Goal: Information Seeking & Learning: Learn about a topic

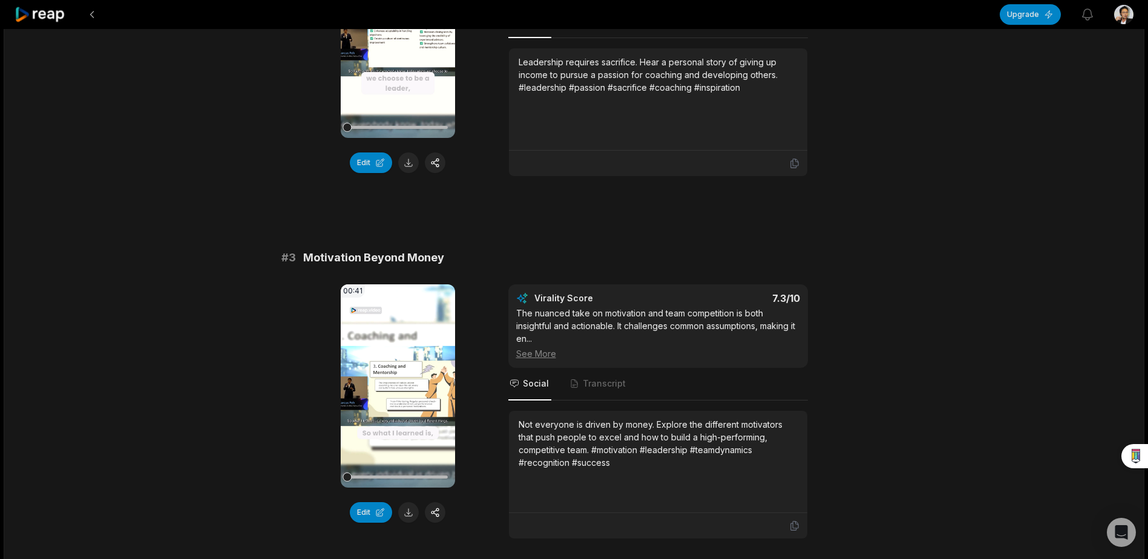
scroll to position [603, 0]
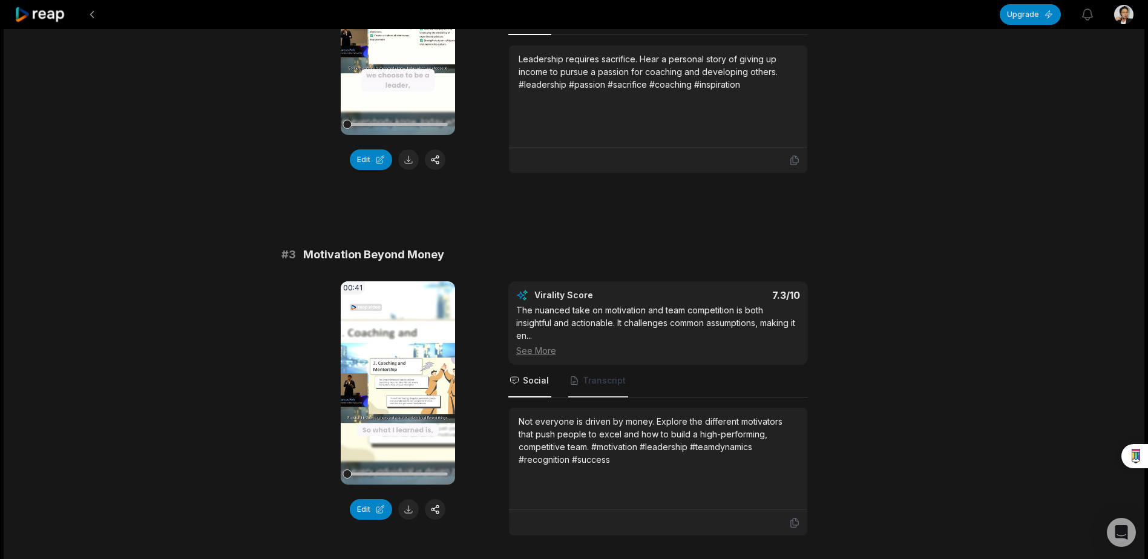
click at [604, 378] on span "Transcript" at bounding box center [604, 380] width 43 height 12
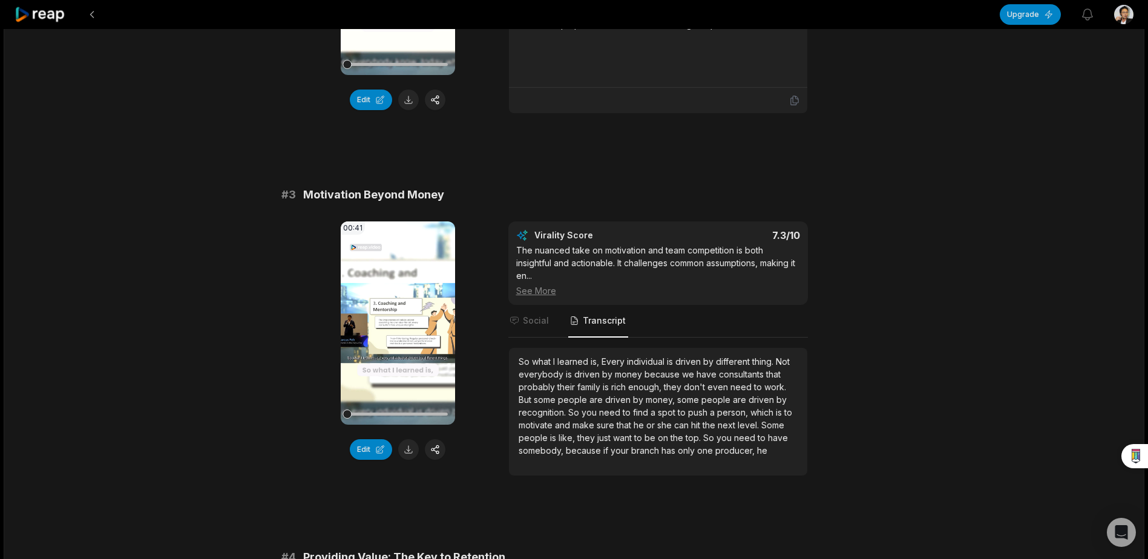
scroll to position [663, 0]
click at [393, 317] on icon at bounding box center [397, 322] width 15 height 15
drag, startPoint x: 379, startPoint y: 448, endPoint x: 275, endPoint y: 446, distance: 104.1
drag, startPoint x: 719, startPoint y: 451, endPoint x: 795, endPoint y: 474, distance: 78.9
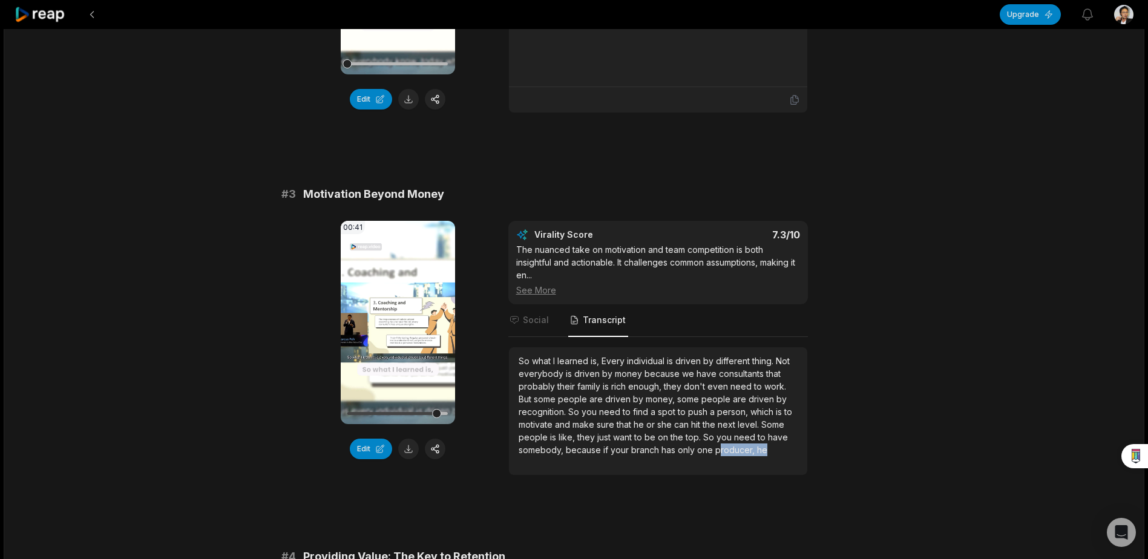
click at [795, 474] on div "So what I learned is, Every individual is driven by different thing. Not everyb…" at bounding box center [658, 411] width 298 height 128
drag, startPoint x: 795, startPoint y: 474, endPoint x: 794, endPoint y: 502, distance: 27.8
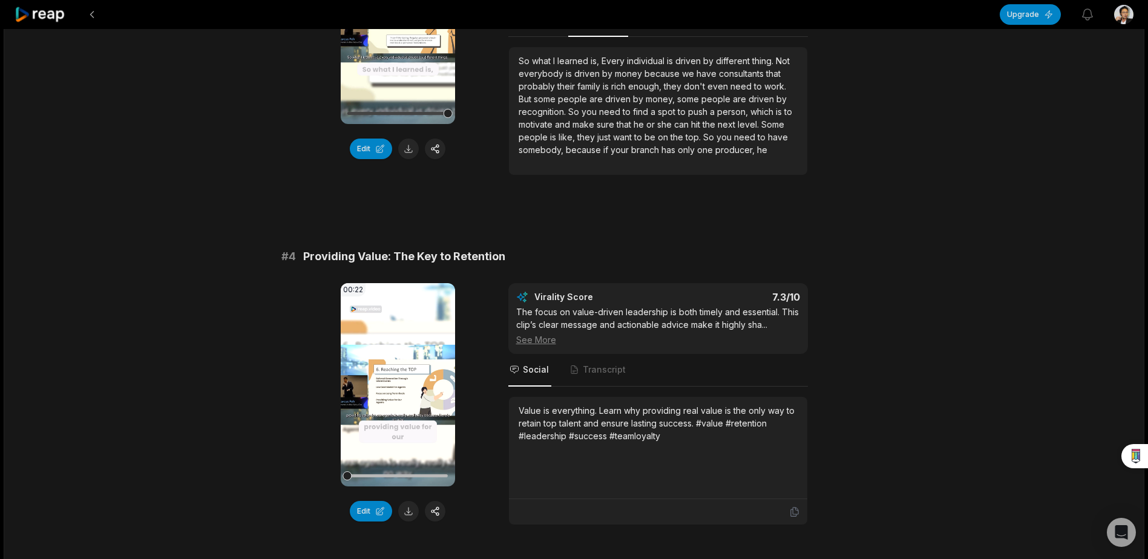
scroll to position [967, 0]
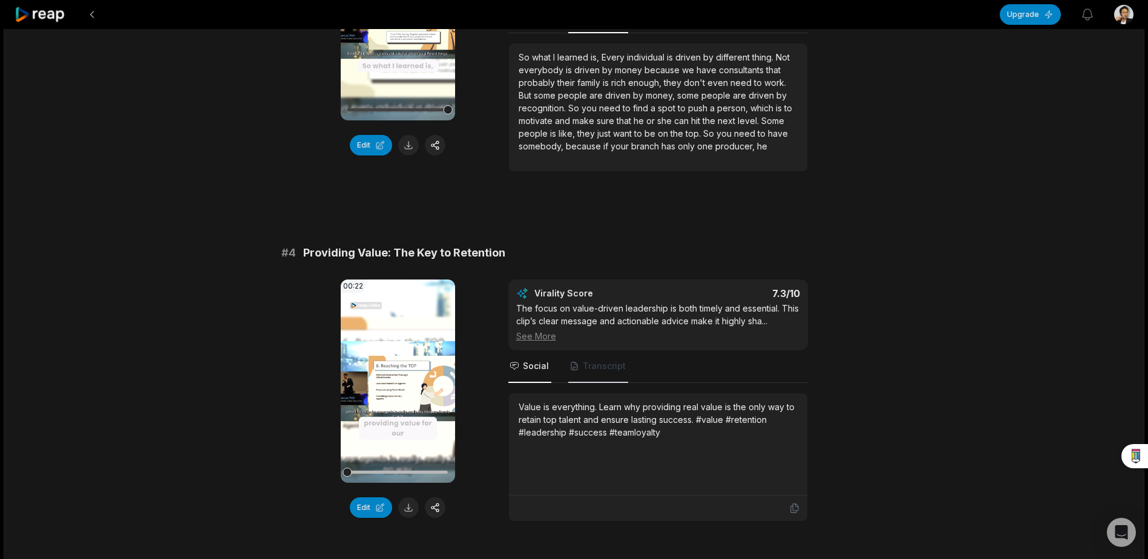
click at [593, 365] on span "Transcript" at bounding box center [604, 366] width 43 height 12
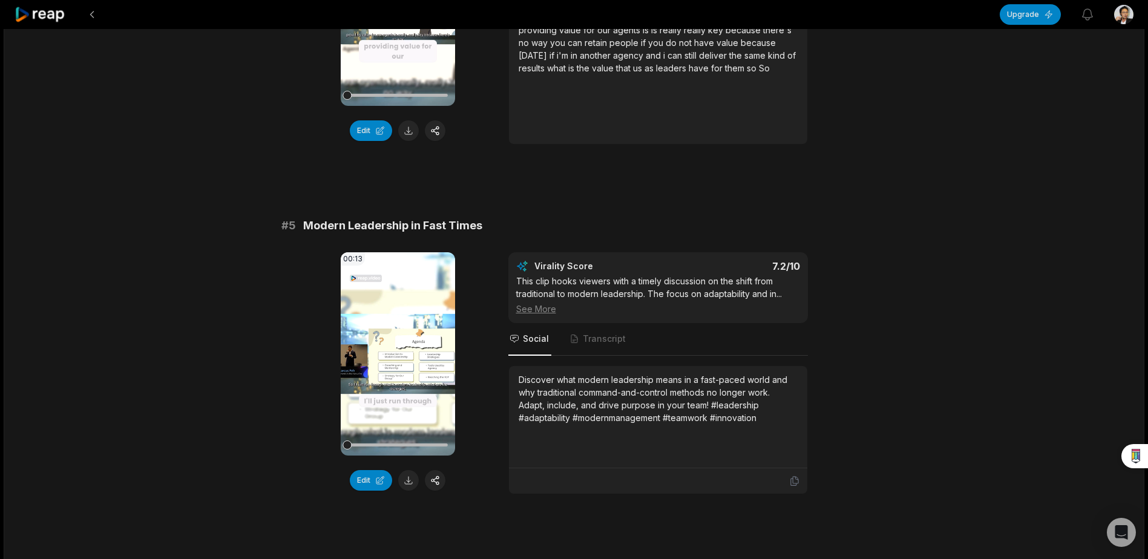
scroll to position [1344, 0]
click at [584, 335] on span "Transcript" at bounding box center [604, 338] width 43 height 12
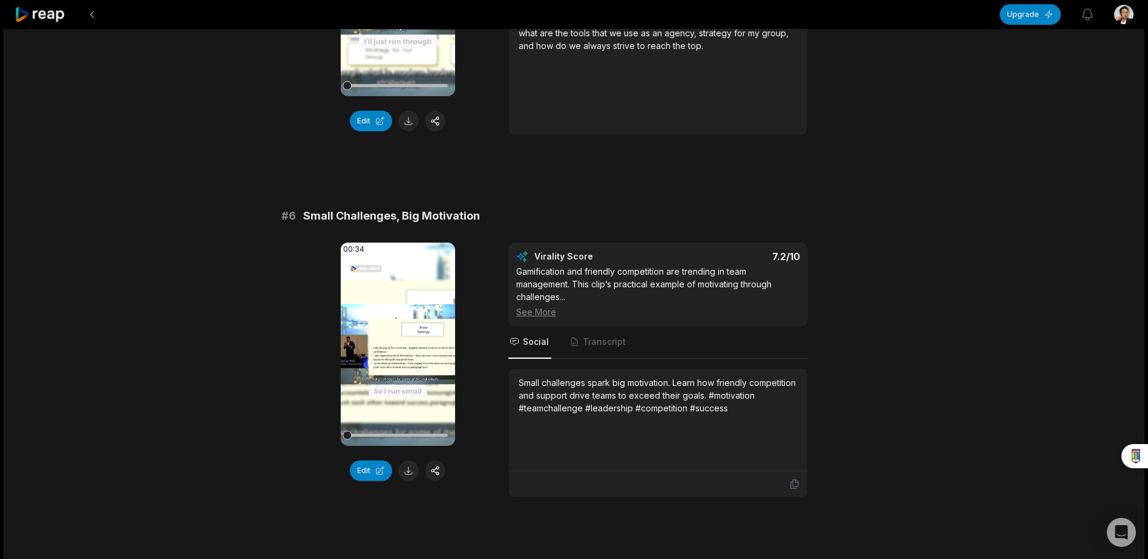
scroll to position [1722, 0]
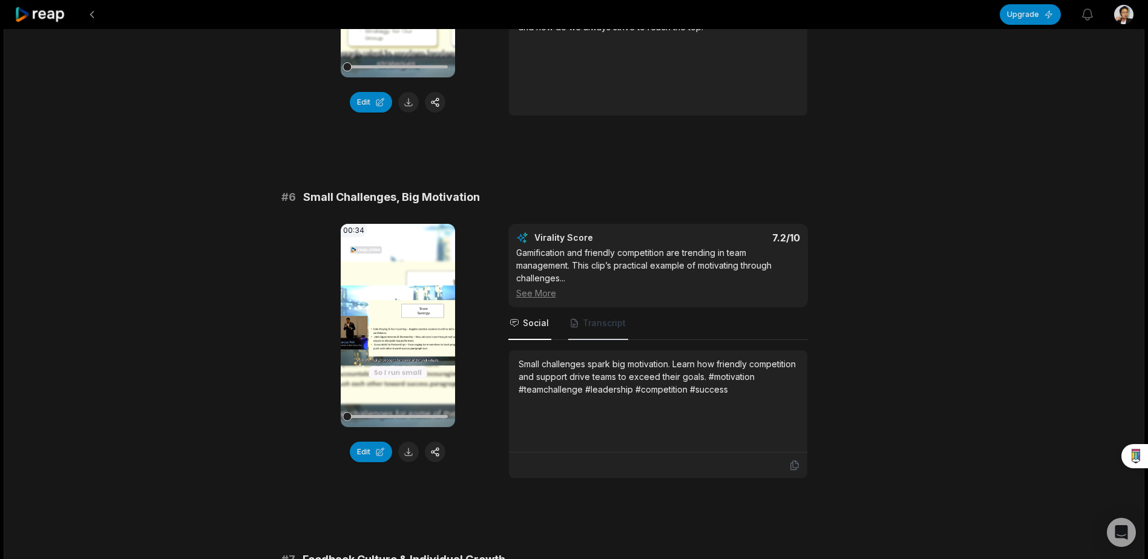
click at [605, 321] on span "Transcript" at bounding box center [604, 323] width 43 height 12
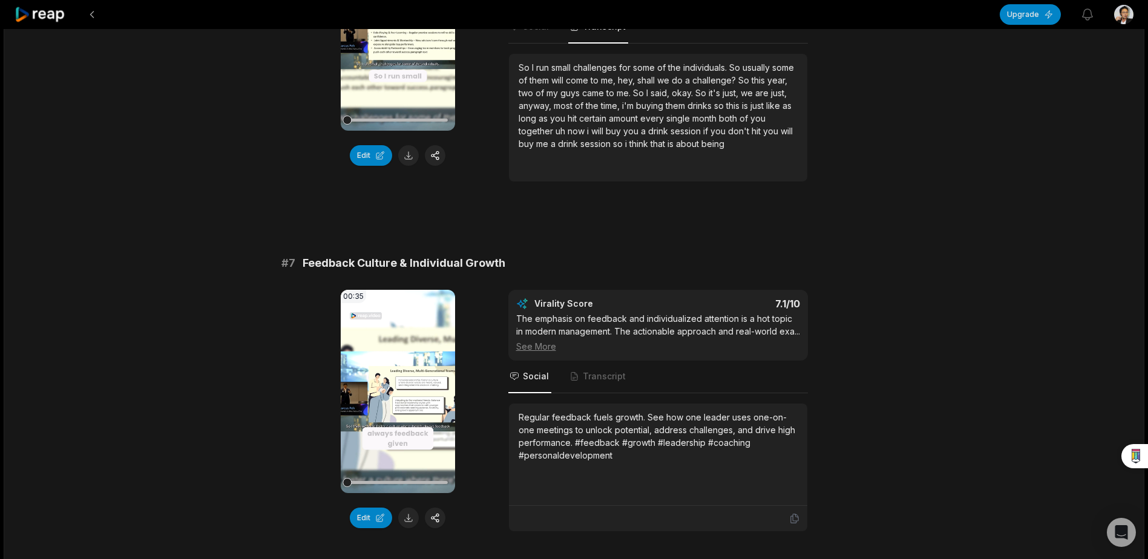
scroll to position [2024, 0]
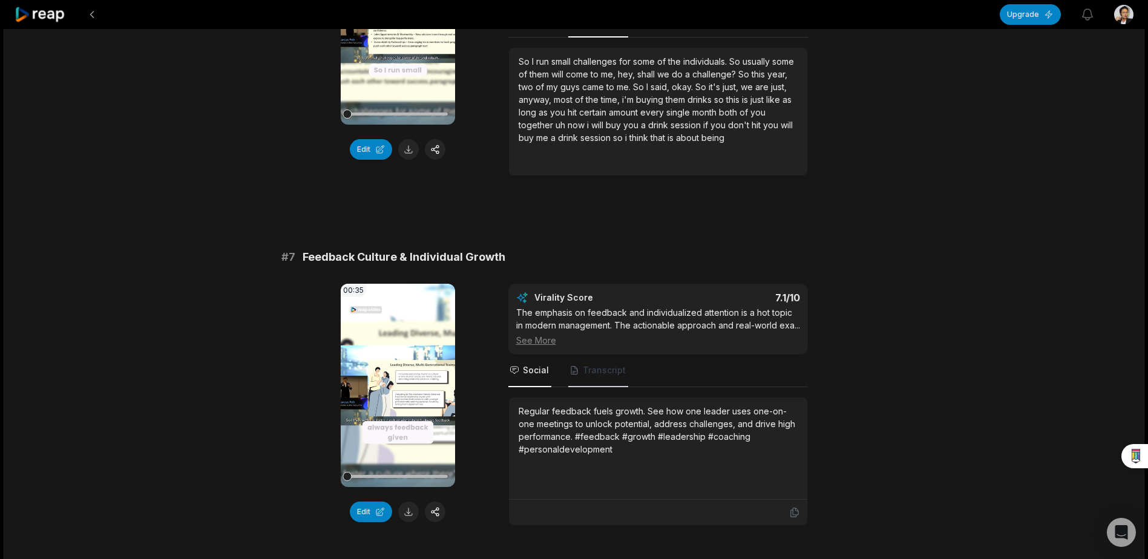
click at [607, 376] on span "Transcript" at bounding box center [598, 370] width 60 height 33
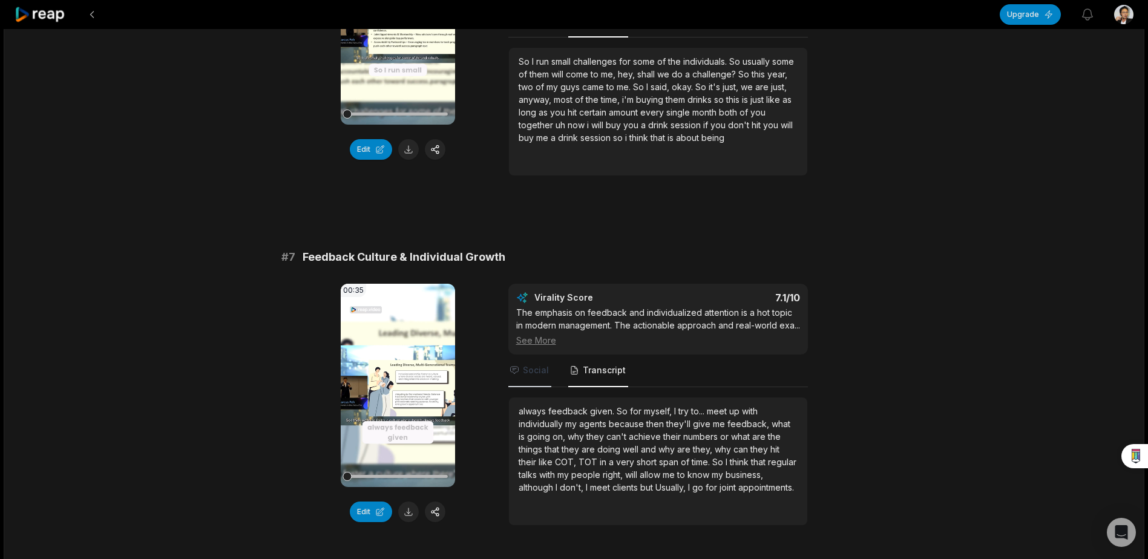
click at [531, 376] on span "Social" at bounding box center [536, 370] width 26 height 12
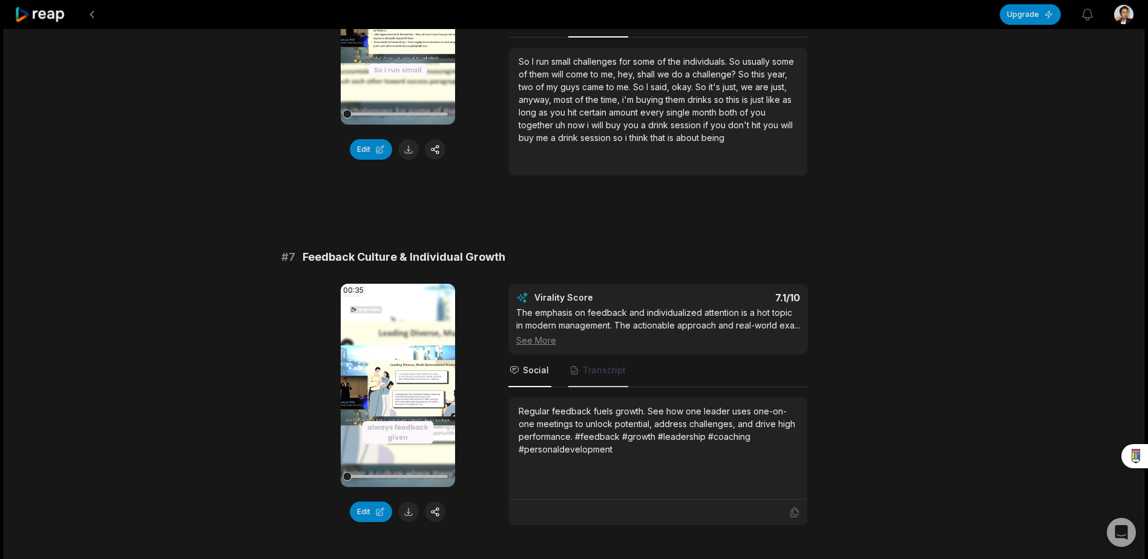
click at [595, 381] on span "Transcript" at bounding box center [598, 370] width 60 height 33
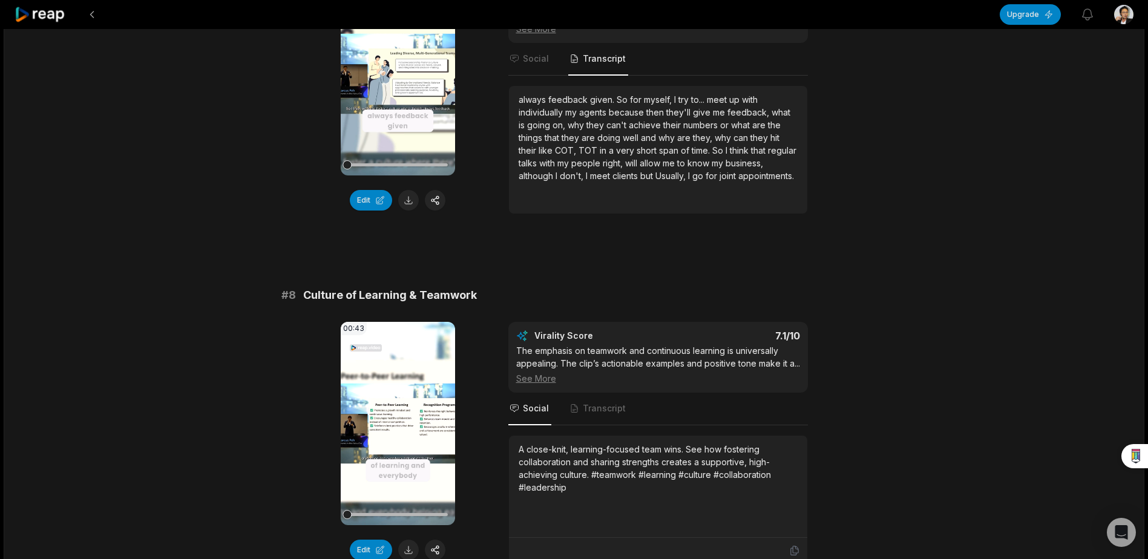
scroll to position [2342, 0]
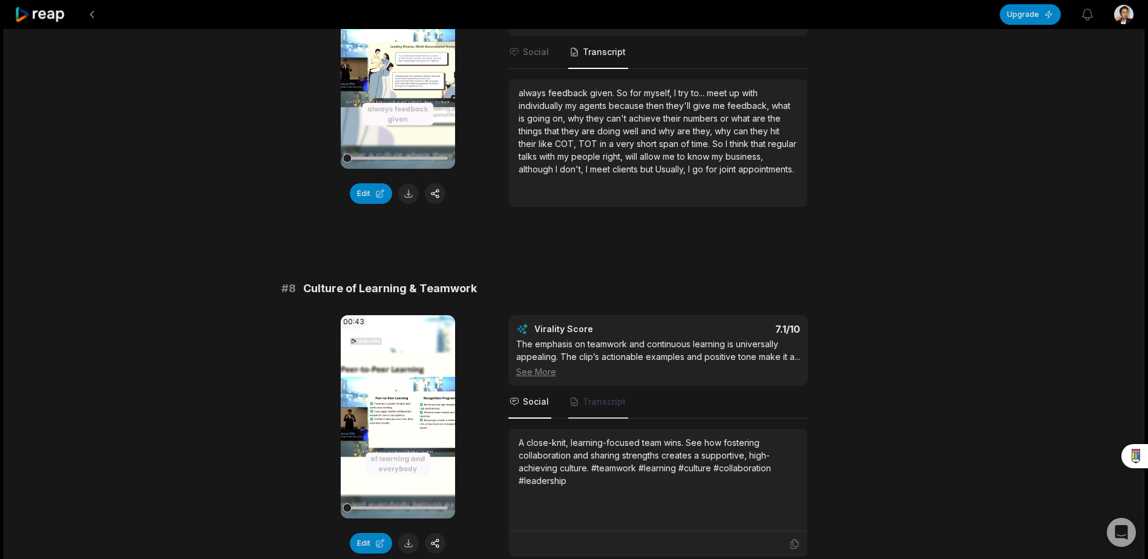
click at [612, 412] on span "Transcript" at bounding box center [598, 402] width 60 height 33
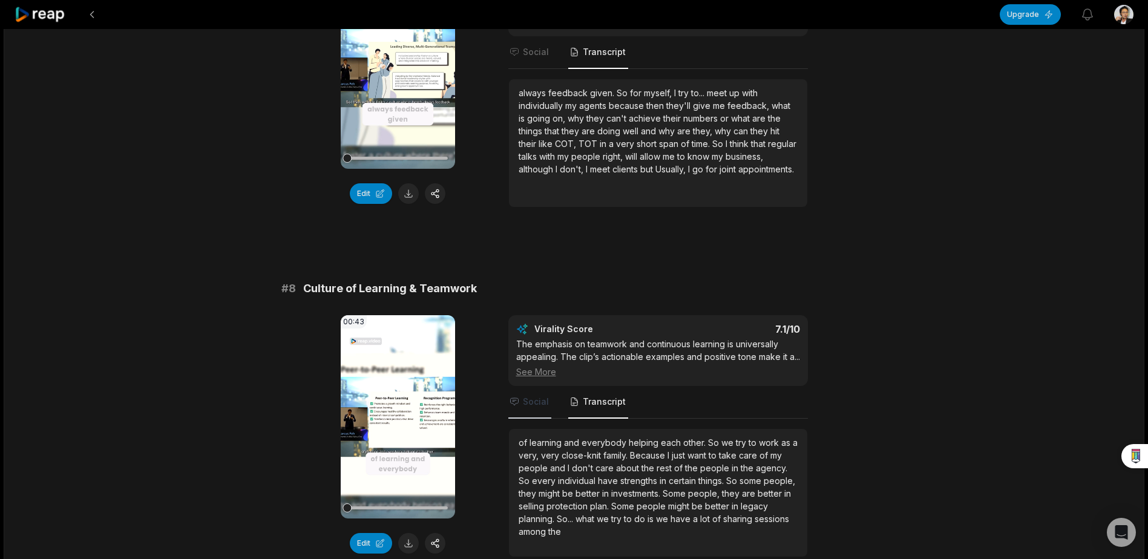
click at [532, 410] on span "Social" at bounding box center [529, 402] width 43 height 33
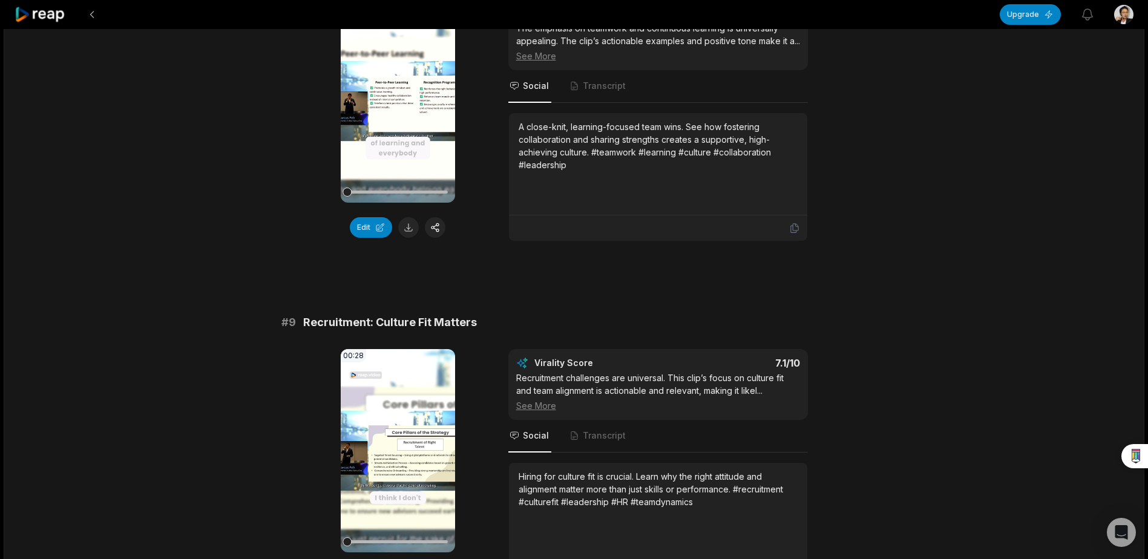
scroll to position [2659, 0]
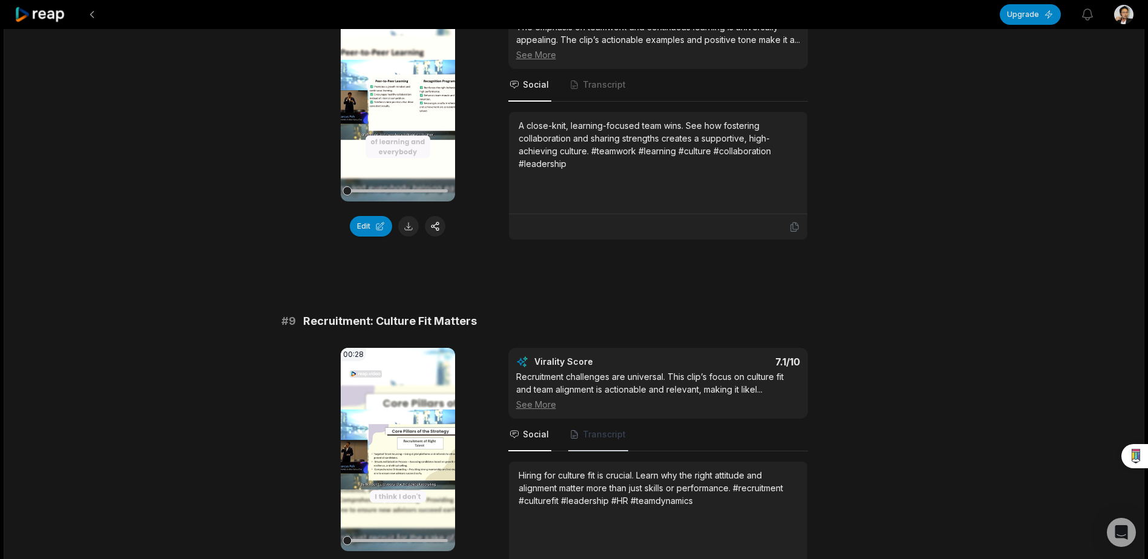
click at [600, 428] on span "Transcript" at bounding box center [598, 435] width 60 height 33
click at [396, 457] on video "Your browser does not support mp4 format." at bounding box center [398, 449] width 114 height 203
click at [394, 456] on icon at bounding box center [397, 449] width 15 height 15
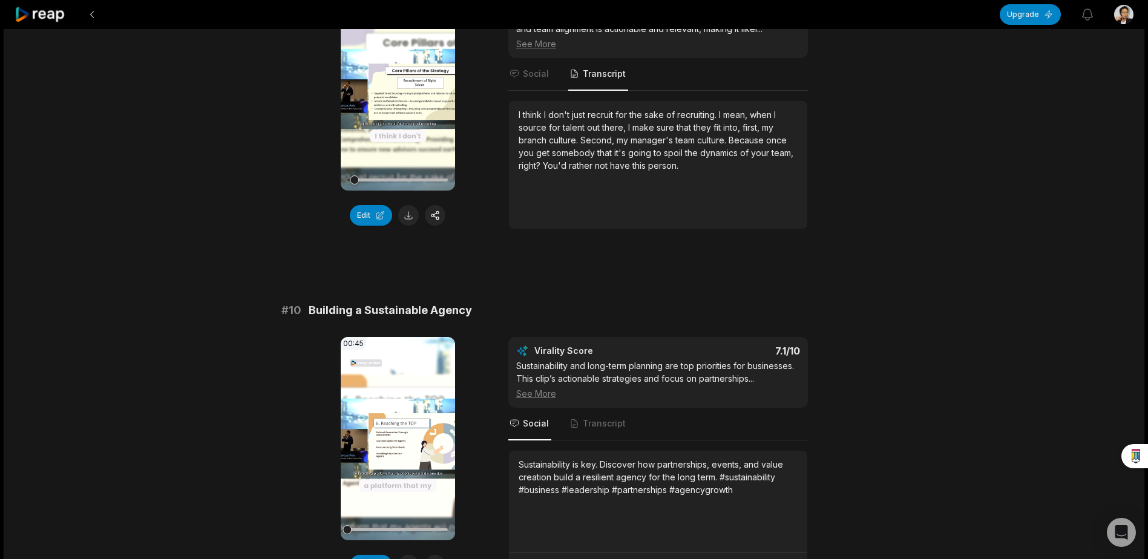
scroll to position [3040, 0]
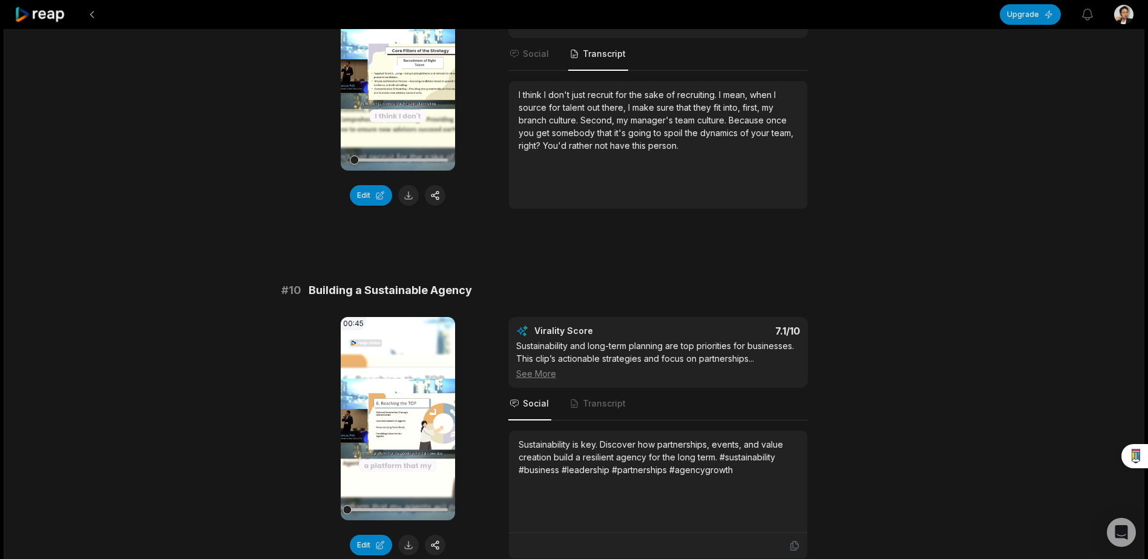
click at [389, 79] on video "Your browser does not support mp4 format." at bounding box center [398, 68] width 114 height 203
click at [388, 101] on video "Your browser does not support mp4 format." at bounding box center [398, 68] width 114 height 203
